Goal: Information Seeking & Learning: Learn about a topic

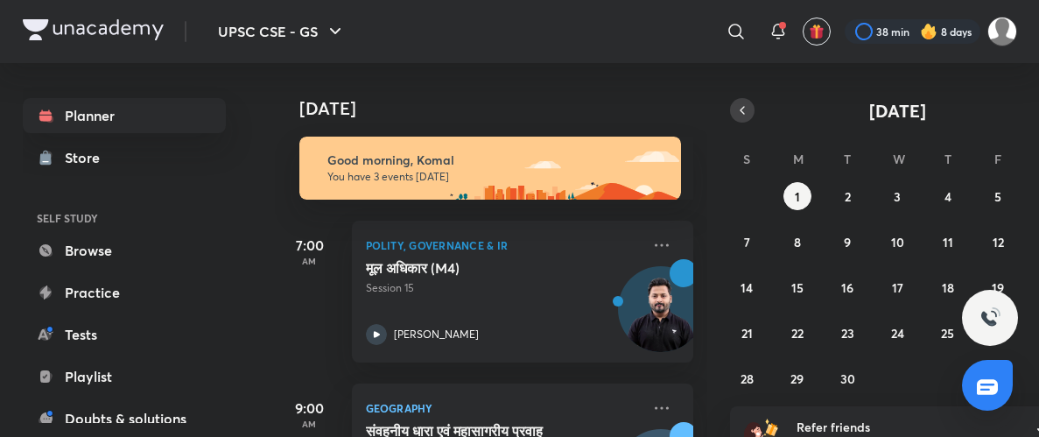
click at [741, 104] on icon "button" at bounding box center [742, 110] width 14 height 16
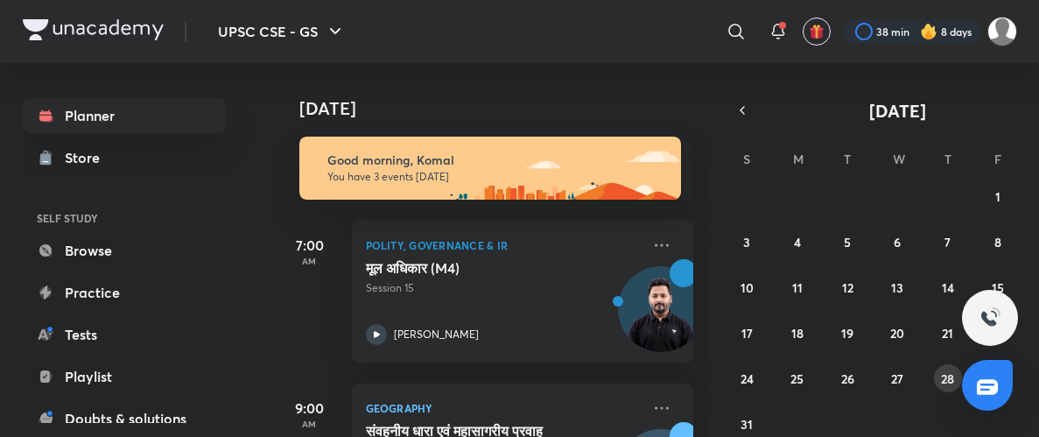
click at [941, 383] on abbr "28" at bounding box center [947, 378] width 13 height 17
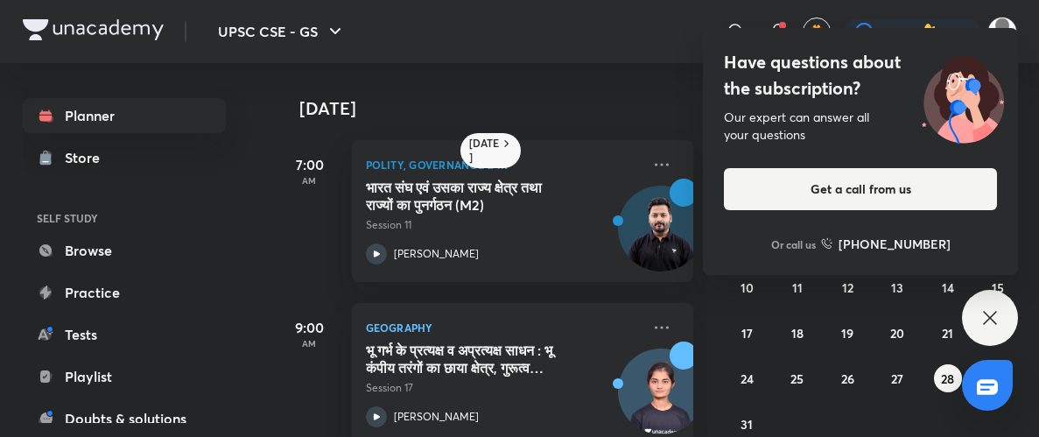
click at [984, 317] on icon at bounding box center [989, 317] width 21 height 21
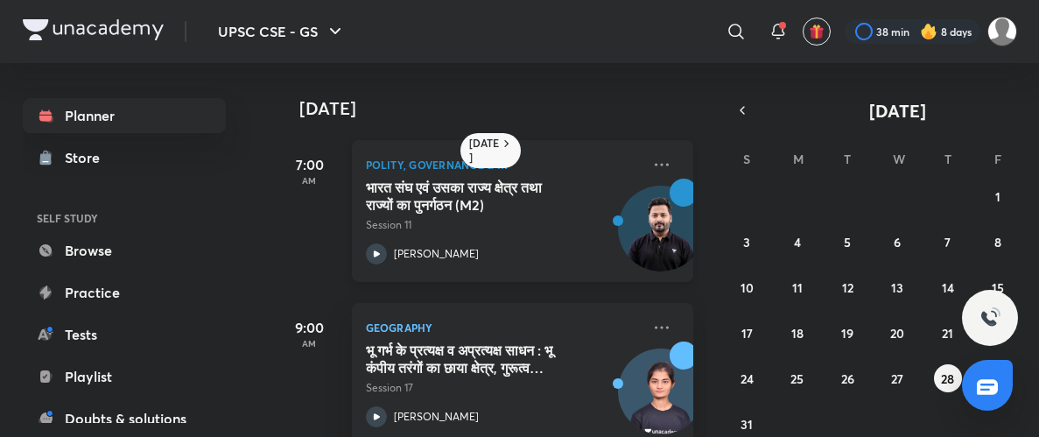
click at [348, 161] on div "7:00 AM Polity, Governance & IR भारत संघ एवं उसका राज्य क्षेत्र तथा राज्यों का …" at bounding box center [484, 211] width 418 height 142
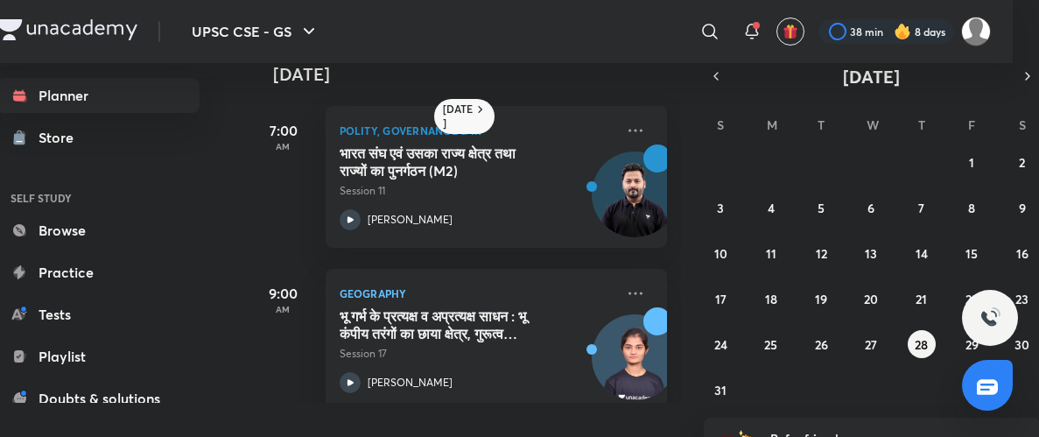
scroll to position [17, 26]
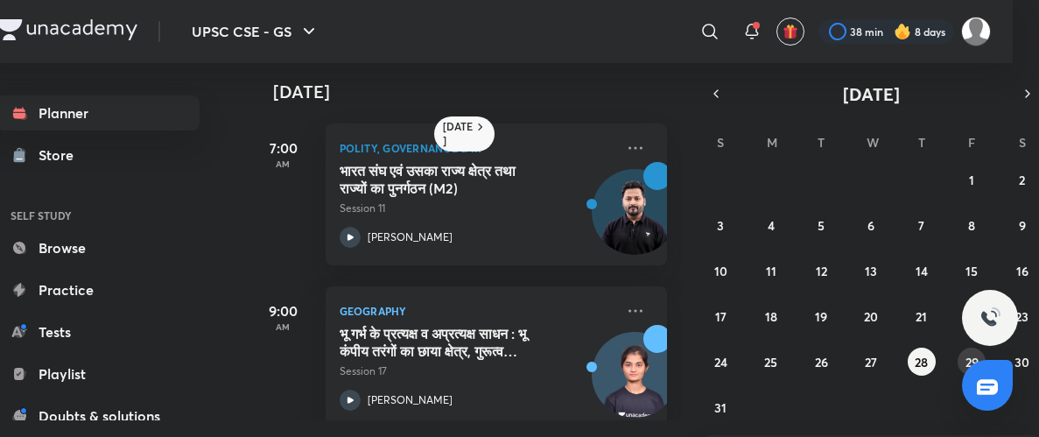
click at [958, 354] on button "29" at bounding box center [972, 362] width 28 height 28
click at [961, 354] on button "29" at bounding box center [972, 362] width 28 height 28
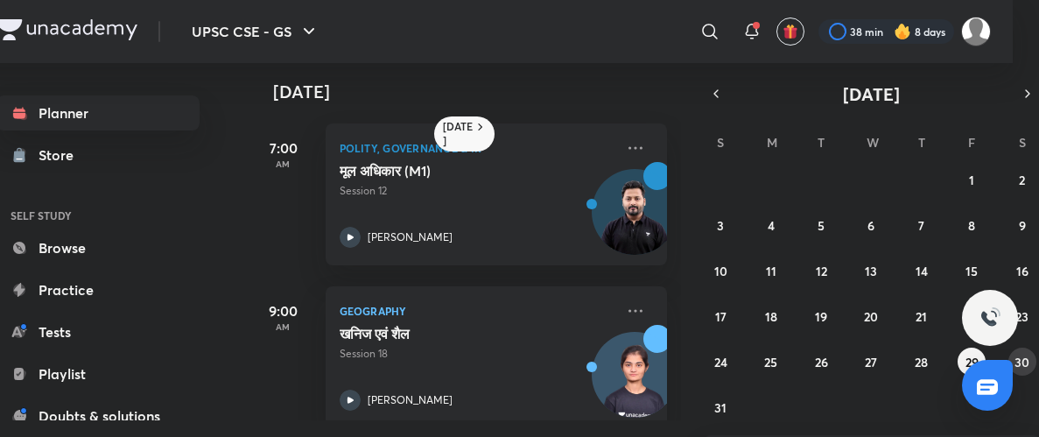
click at [1019, 358] on abbr "30" at bounding box center [1021, 362] width 15 height 17
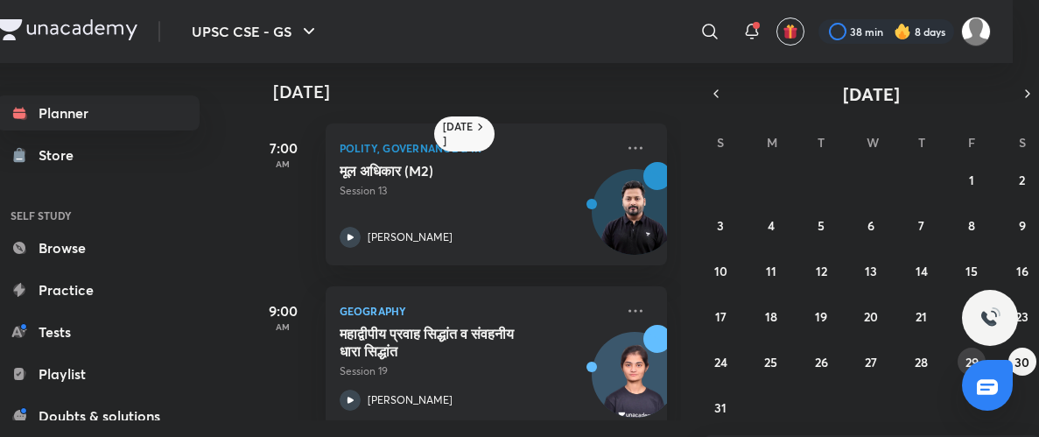
click at [961, 352] on button "29" at bounding box center [972, 362] width 28 height 28
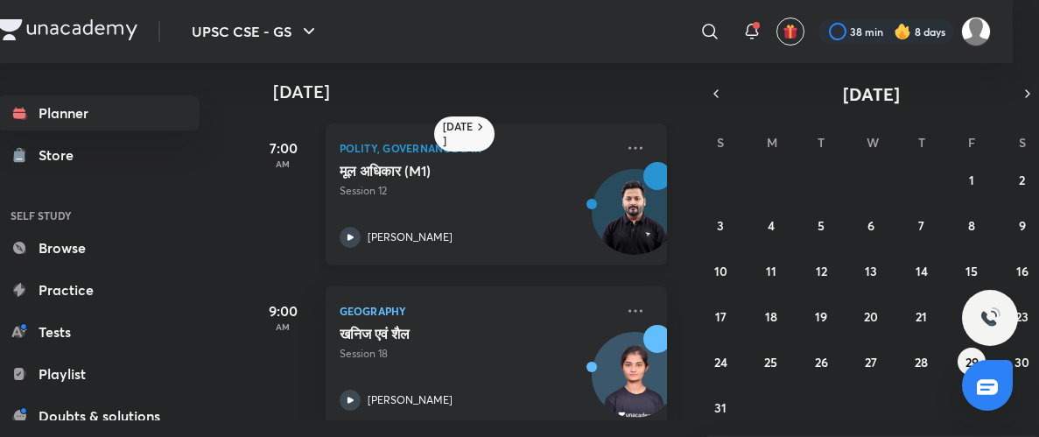
click at [348, 235] on icon at bounding box center [350, 237] width 6 height 6
